Goal: Transaction & Acquisition: Purchase product/service

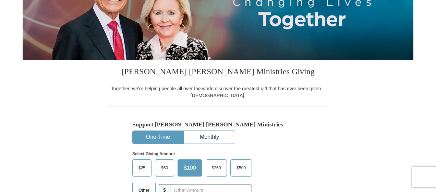
scroll to position [172, 0]
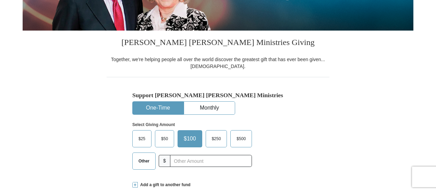
click at [156, 147] on label "$50" at bounding box center [164, 138] width 19 height 16
click at [0, 0] on input "$50" at bounding box center [0, 0] width 0 height 0
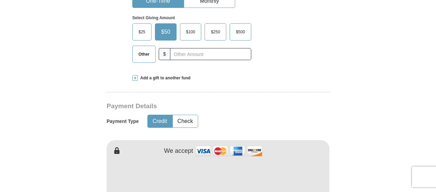
scroll to position [309, 0]
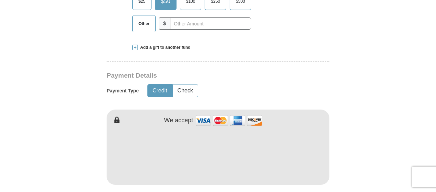
click at [237, 128] on img at bounding box center [229, 120] width 69 height 15
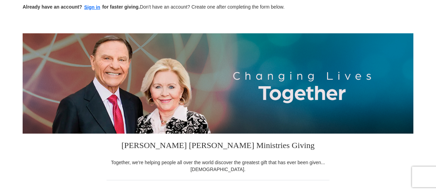
scroll to position [0, 0]
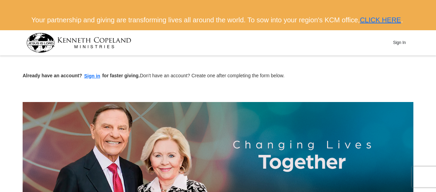
drag, startPoint x: 399, startPoint y: 51, endPoint x: 340, endPoint y: 83, distance: 66.3
click at [399, 48] on button "Sign In" at bounding box center [399, 42] width 21 height 11
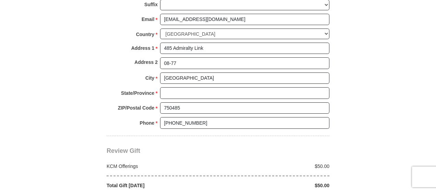
scroll to position [589, 0]
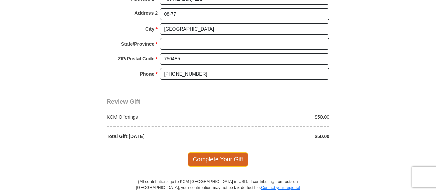
click at [226, 163] on span "Complete Your Gift" at bounding box center [218, 159] width 61 height 14
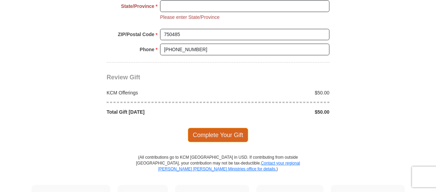
scroll to position [627, 0]
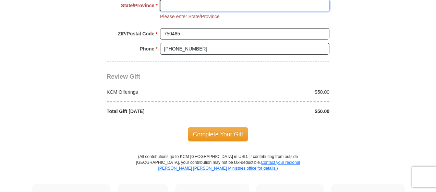
click at [202, 11] on input "State/Province *" at bounding box center [244, 6] width 169 height 12
type input "NA"
click at [228, 129] on div "Complete Your Gift" at bounding box center [218, 134] width 223 height 39
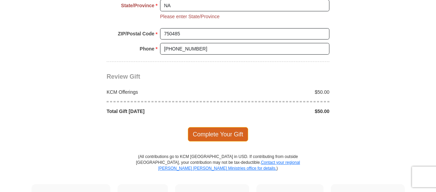
click at [232, 138] on span "Complete Your Gift" at bounding box center [218, 134] width 61 height 14
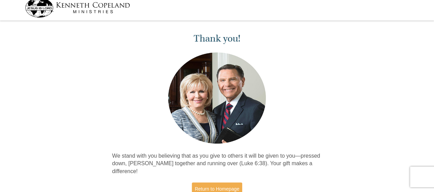
scroll to position [69, 0]
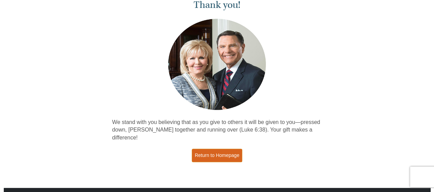
click at [238, 152] on link "Return to Homepage" at bounding box center [217, 155] width 51 height 13
